Goal: Information Seeking & Learning: Check status

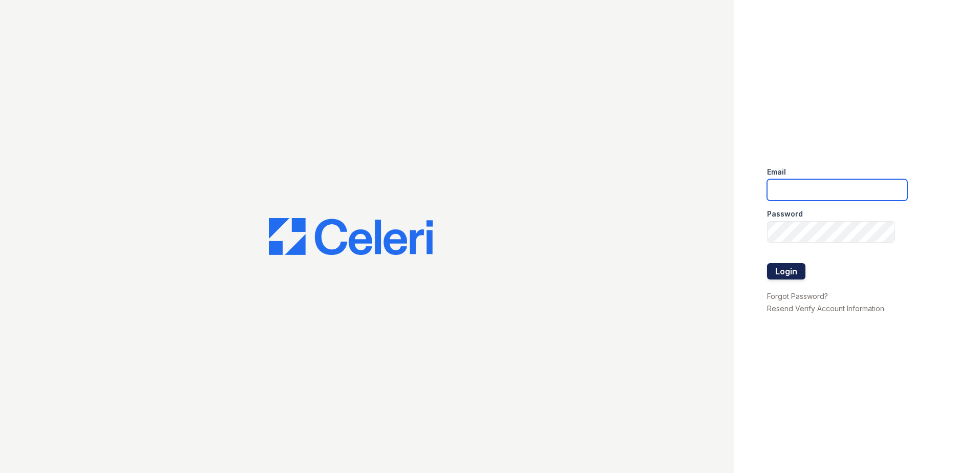
type input "[EMAIL_ADDRESS][DOMAIN_NAME]"
click at [777, 274] on button "Login" at bounding box center [786, 271] width 38 height 16
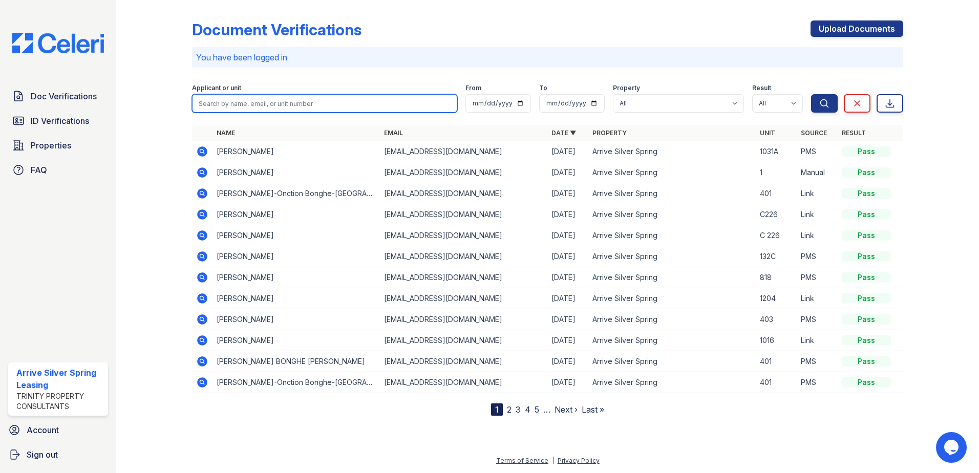
click at [262, 107] on input "search" at bounding box center [324, 103] width 265 height 18
type input "e"
type input "ritu"
click at [811, 94] on button "Search" at bounding box center [824, 103] width 27 height 18
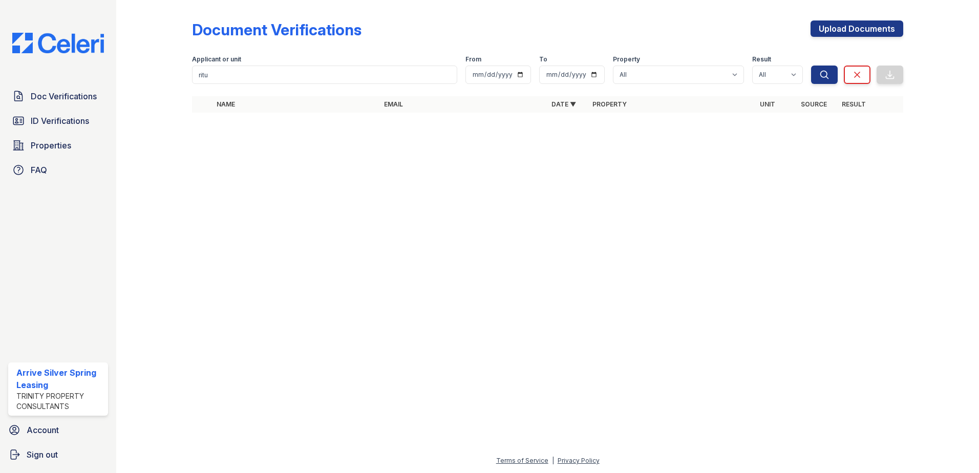
click at [287, 85] on form "Applicant or unit ritu From To Property All Arrive Silver Spring Result All Pas…" at bounding box center [547, 67] width 711 height 41
click at [286, 77] on input "ritu" at bounding box center [324, 75] width 265 height 18
type input "ritu v"
click at [450, 82] on input "ritu v" at bounding box center [324, 75] width 265 height 18
click at [449, 74] on input "ritu v" at bounding box center [324, 75] width 265 height 18
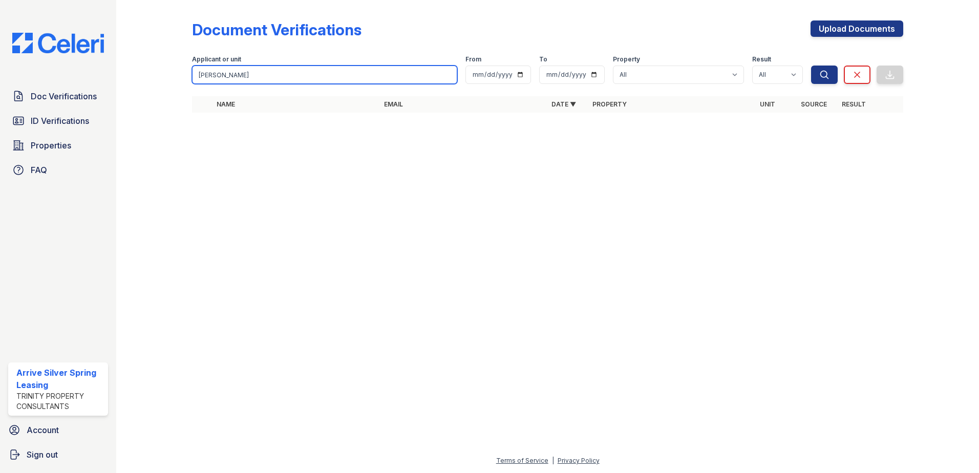
type input "[PERSON_NAME]"
click at [811, 66] on button "Search" at bounding box center [824, 75] width 27 height 18
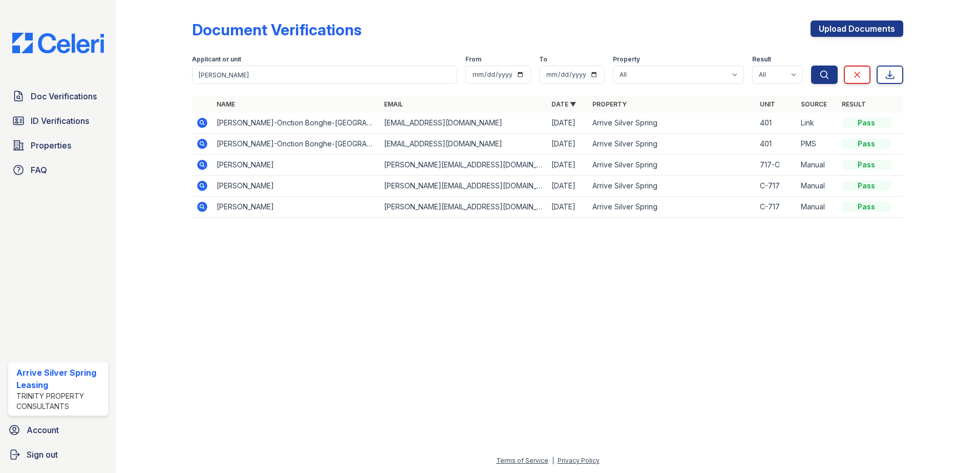
click at [243, 124] on td "[PERSON_NAME]-Onction Bonghe-[GEOGRAPHIC_DATA]" at bounding box center [295, 123] width 167 height 21
click at [419, 124] on td "[EMAIL_ADDRESS][DOMAIN_NAME]" at bounding box center [463, 123] width 167 height 21
click at [863, 122] on div "Pass" at bounding box center [865, 123] width 49 height 10
click at [307, 121] on td "[PERSON_NAME]-Onction Bonghe-[GEOGRAPHIC_DATA]" at bounding box center [295, 123] width 167 height 21
click at [308, 119] on td "[PERSON_NAME]-Onction Bonghe-[GEOGRAPHIC_DATA]" at bounding box center [295, 123] width 167 height 21
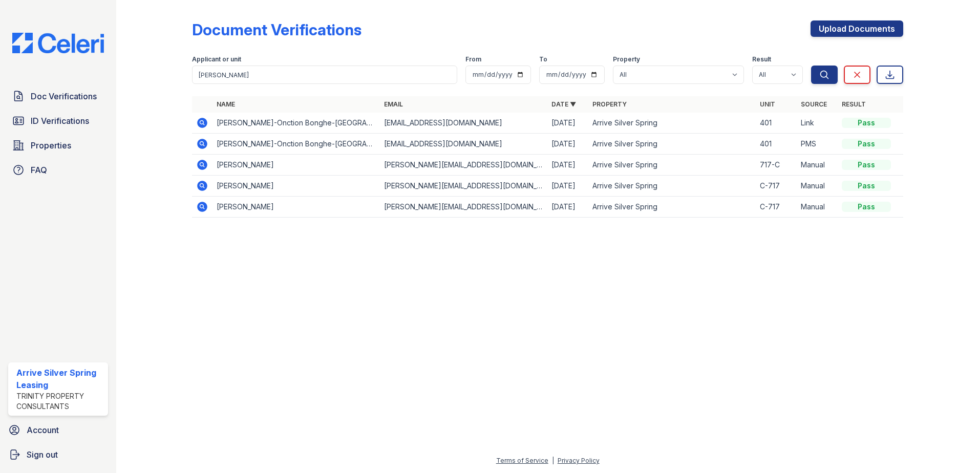
click at [200, 122] on icon at bounding box center [202, 123] width 12 height 12
click at [203, 122] on icon at bounding box center [202, 123] width 12 height 12
drag, startPoint x: 284, startPoint y: 85, endPoint x: 219, endPoint y: 91, distance: 65.8
click at [220, 91] on div "Document Verifications Upload Documents Filter Applicant or unit [PERSON_NAME] …" at bounding box center [547, 116] width 711 height 224
drag, startPoint x: 220, startPoint y: 84, endPoint x: 213, endPoint y: 81, distance: 7.1
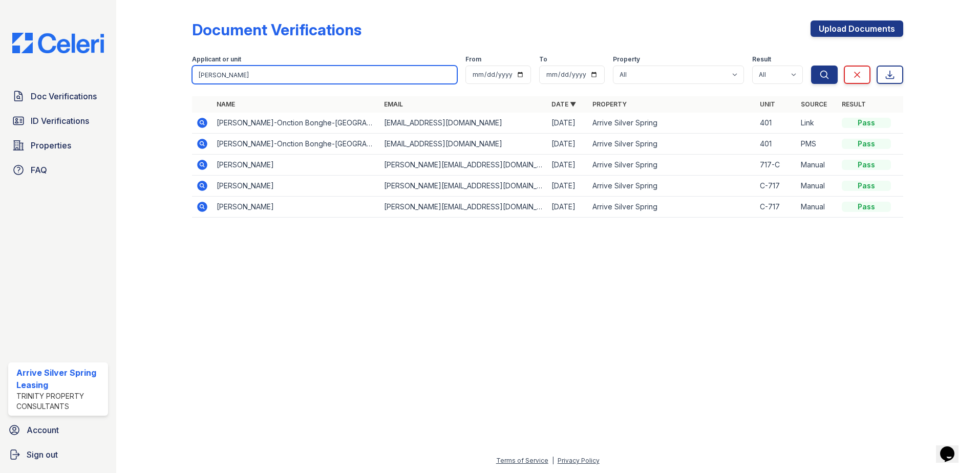
click at [212, 82] on form "Applicant or unit dorcas From To Property All Arrive Silver Spring Result All P…" at bounding box center [547, 67] width 711 height 41
drag, startPoint x: 233, startPoint y: 73, endPoint x: 172, endPoint y: 80, distance: 60.8
click at [172, 80] on div "Document Verifications Upload Documents Filter Applicant or unit dorcas From To…" at bounding box center [548, 122] width 830 height 244
type input "jonathan"
click at [811, 66] on button "Search" at bounding box center [824, 75] width 27 height 18
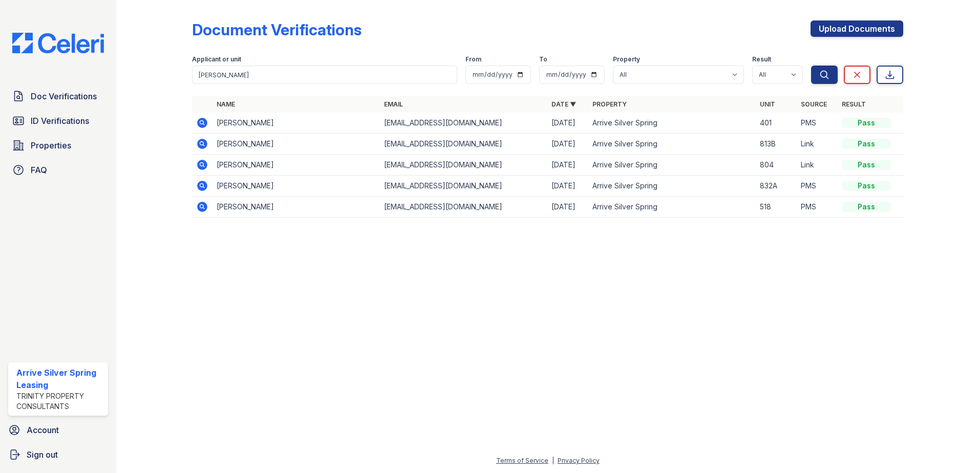
click at [254, 123] on td "Jonathan IZE" at bounding box center [295, 123] width 167 height 21
click at [204, 124] on icon at bounding box center [202, 123] width 10 height 10
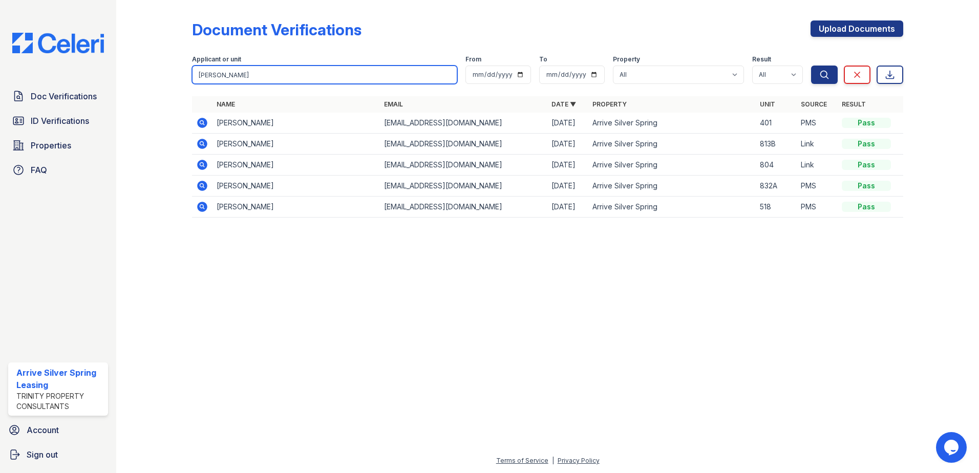
drag, startPoint x: 245, startPoint y: 72, endPoint x: 135, endPoint y: 73, distance: 110.6
click at [135, 73] on div "Document Verifications Upload Documents Filter Applicant or unit [PERSON_NAME] …" at bounding box center [548, 122] width 830 height 244
paste input "[PERSON_NAME]"
type input "[PERSON_NAME]"
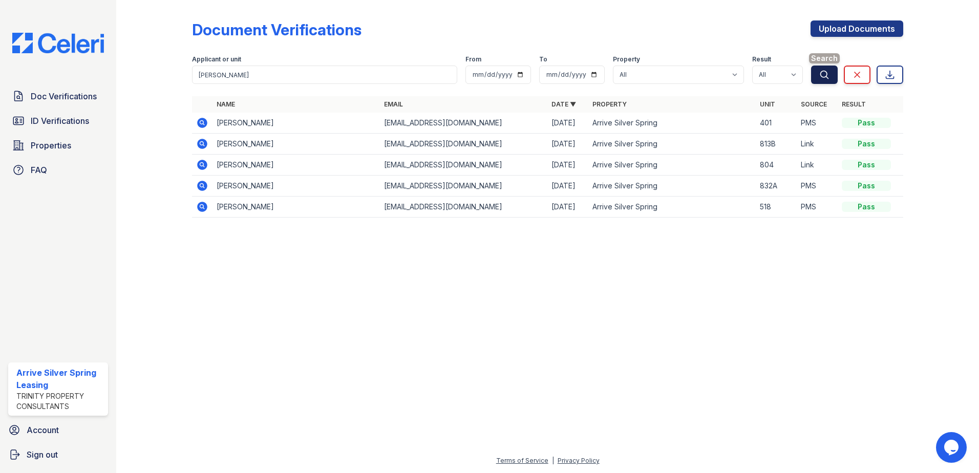
click at [835, 69] on button "Search" at bounding box center [824, 75] width 27 height 18
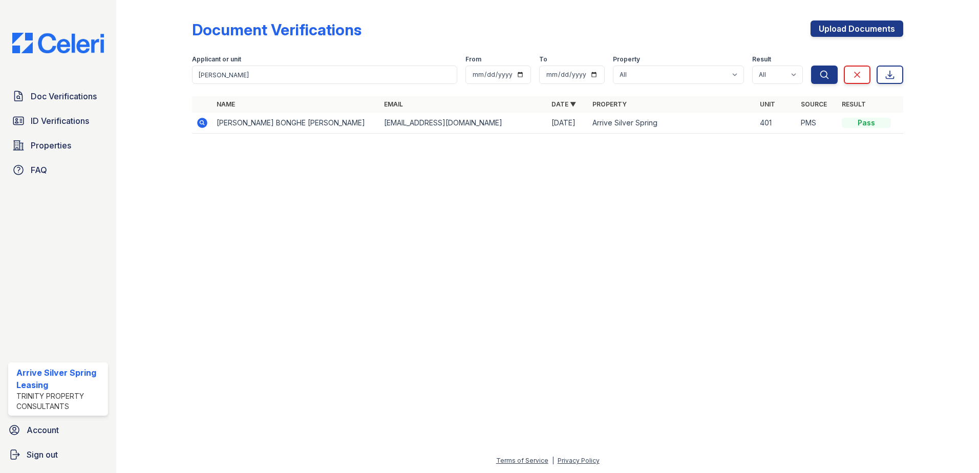
click at [203, 119] on icon at bounding box center [202, 123] width 10 height 10
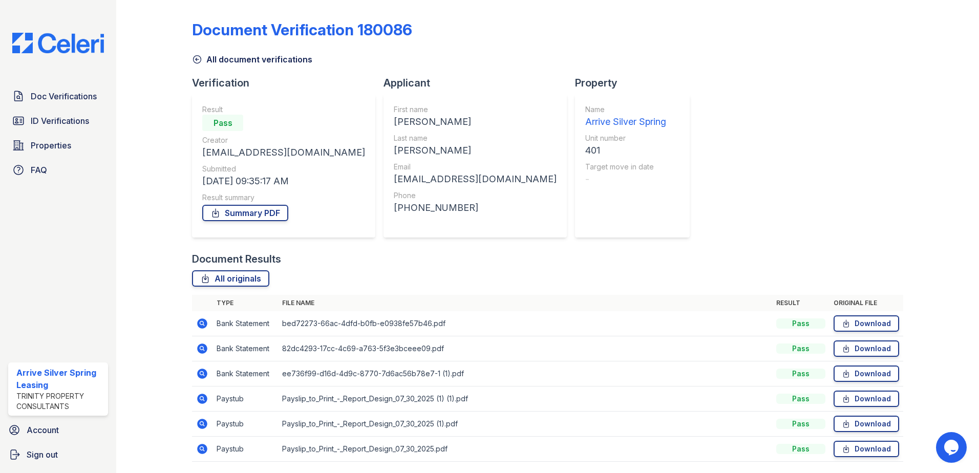
click at [189, 60] on div at bounding box center [162, 238] width 59 height 468
click at [195, 60] on icon at bounding box center [197, 59] width 10 height 10
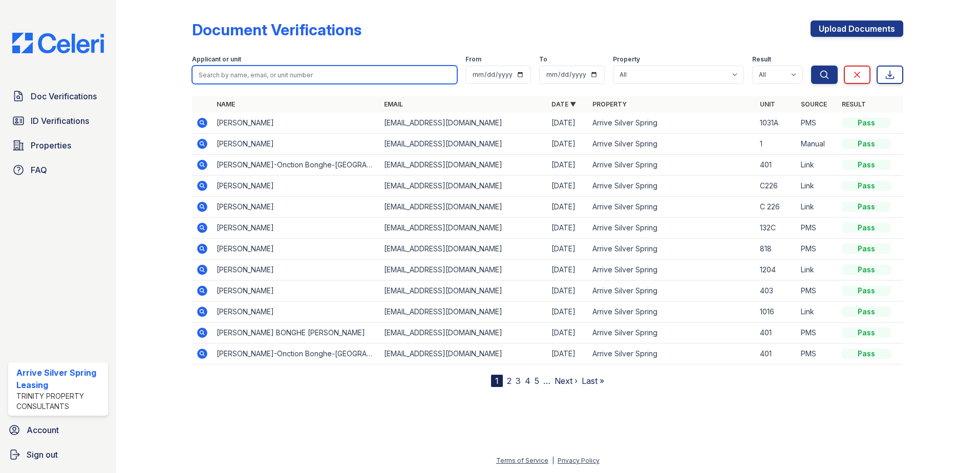
click at [245, 79] on input "search" at bounding box center [324, 75] width 265 height 18
type input "verma"
click at [811, 66] on button "Search" at bounding box center [824, 75] width 27 height 18
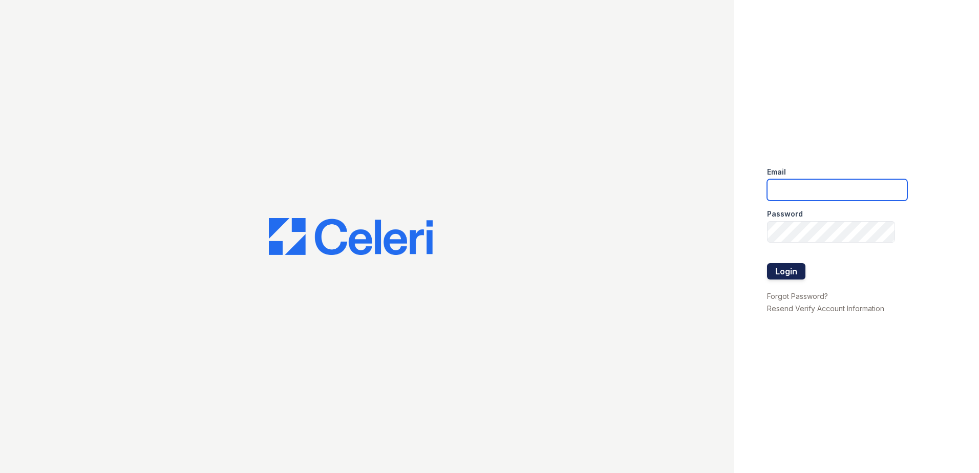
type input "[EMAIL_ADDRESS][DOMAIN_NAME]"
click at [787, 271] on button "Login" at bounding box center [786, 271] width 38 height 16
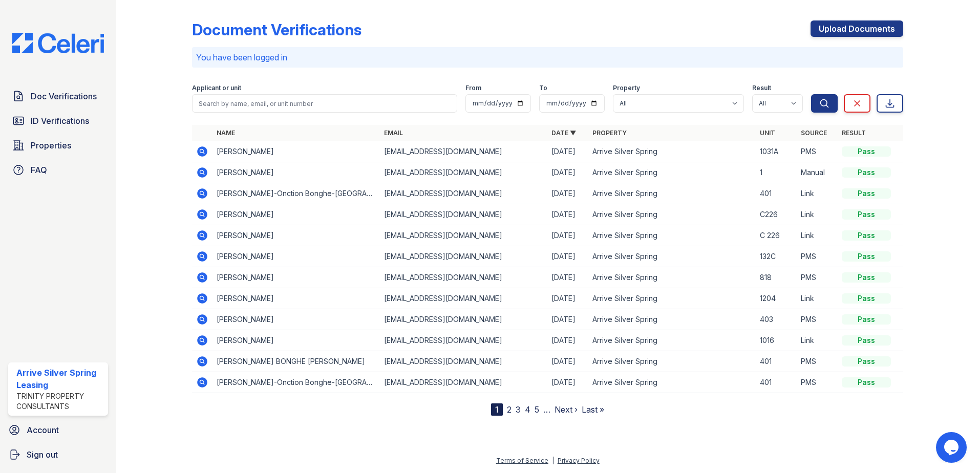
click at [342, 76] on form "Applicant or unit From To Property All Arrive Silver Spring Result All Pass Cau…" at bounding box center [547, 96] width 711 height 41
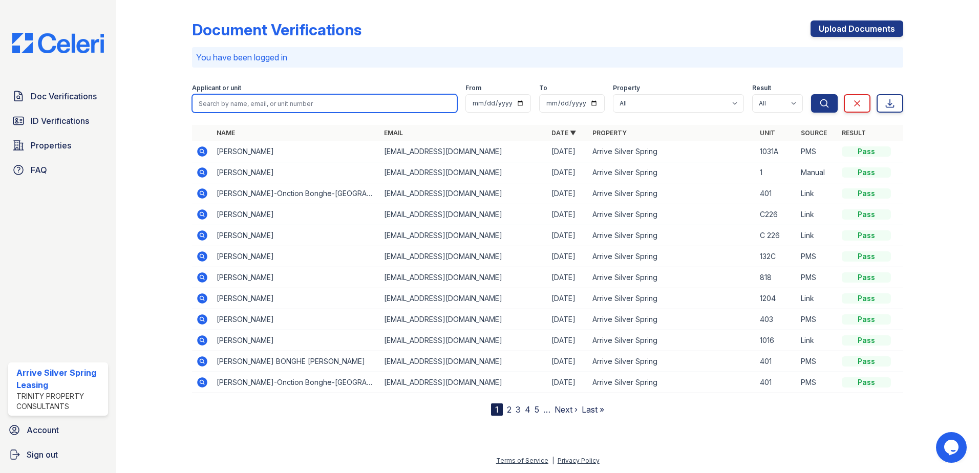
click at [332, 107] on input "search" at bounding box center [324, 103] width 265 height 18
type input "verma"
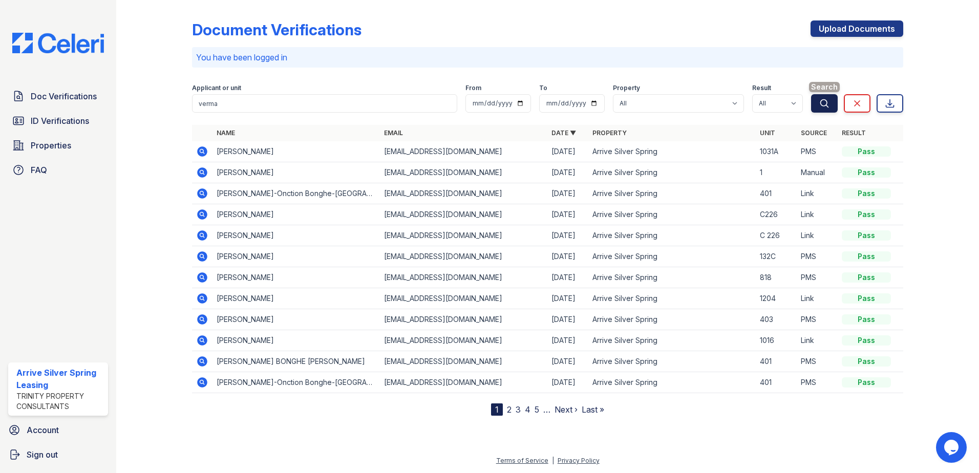
click at [832, 104] on button "Search" at bounding box center [824, 103] width 27 height 18
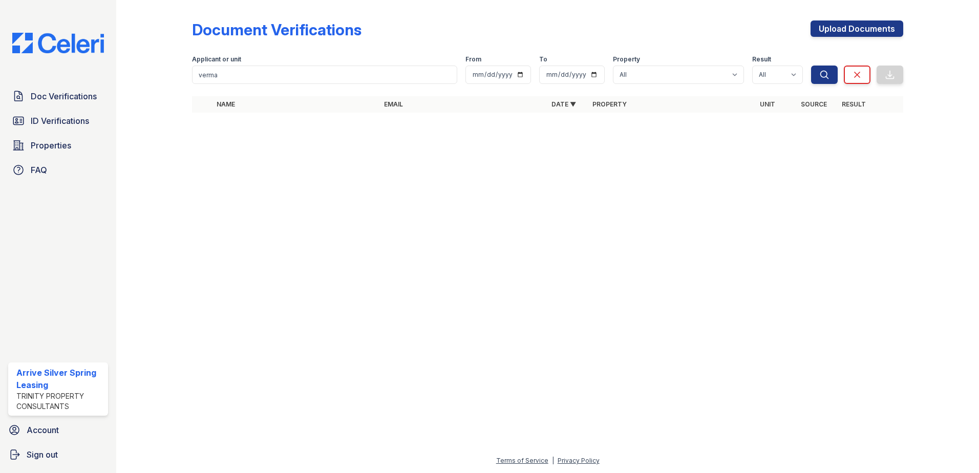
drag, startPoint x: 831, startPoint y: 104, endPoint x: 612, endPoint y: 168, distance: 227.7
click at [612, 168] on div at bounding box center [548, 296] width 830 height 315
click at [497, 76] on input "date" at bounding box center [498, 75] width 66 height 18
click at [609, 119] on div "Name Email Date ▼ Property Unit Source Result" at bounding box center [547, 109] width 711 height 27
click at [660, 73] on select "All Arrive Silver Spring" at bounding box center [678, 75] width 131 height 18
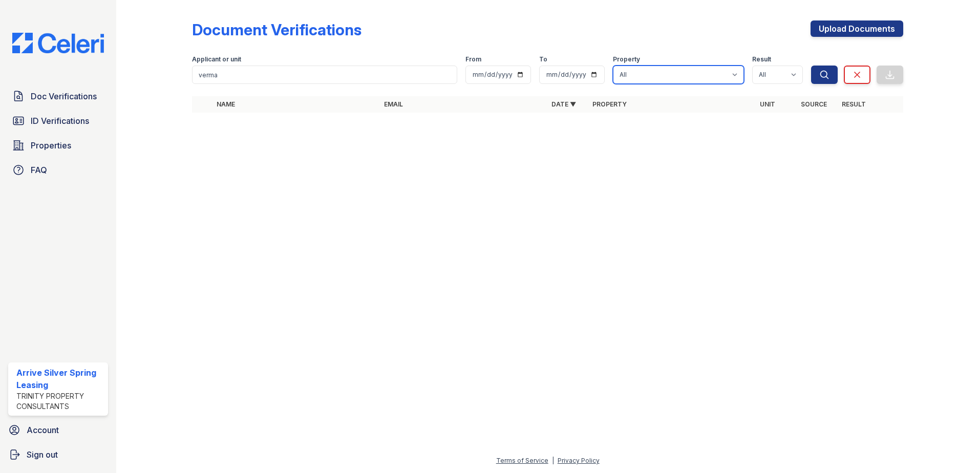
select select "1784"
click at [613, 66] on select "All Arrive Silver Spring" at bounding box center [678, 75] width 131 height 18
click at [820, 70] on icon "submit" at bounding box center [824, 75] width 10 height 10
